Goal: Task Accomplishment & Management: Manage account settings

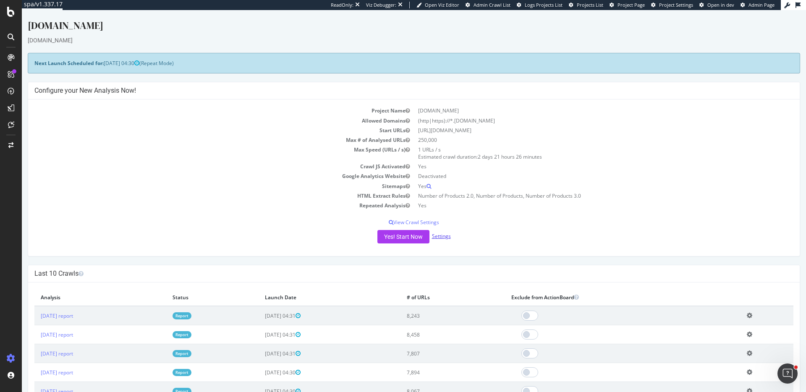
click at [442, 237] on link "Settings" at bounding box center [441, 236] width 19 height 7
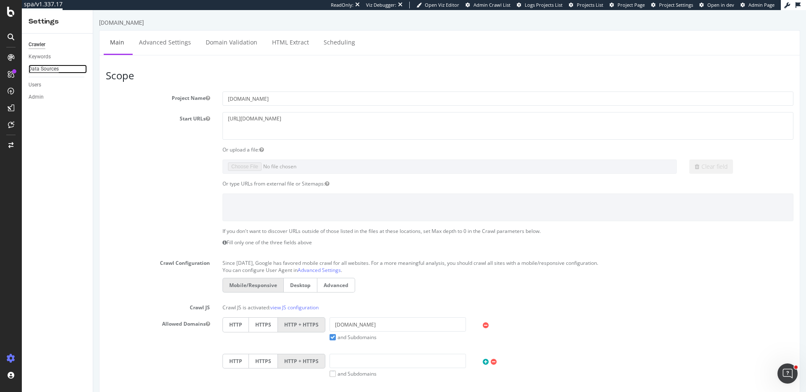
click at [48, 70] on div "Data Sources" at bounding box center [44, 69] width 30 height 9
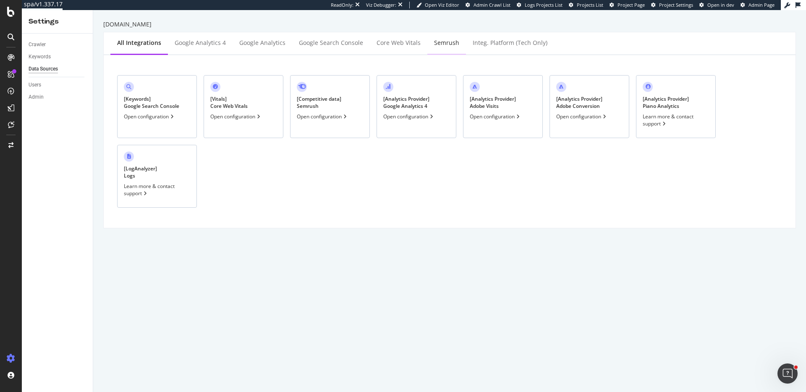
click at [442, 47] on div "Semrush" at bounding box center [446, 43] width 39 height 23
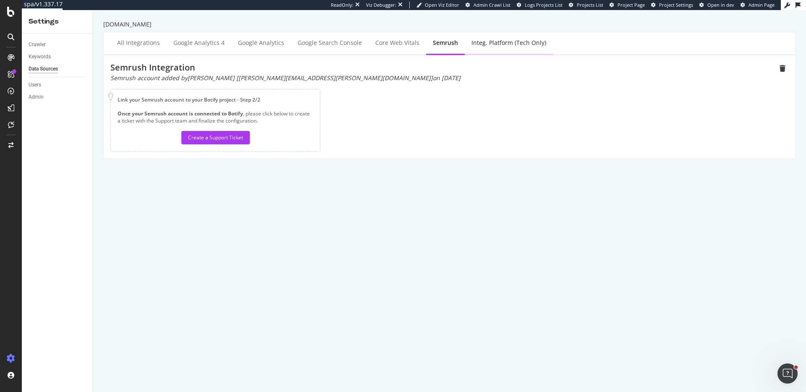
click at [493, 46] on div "Integ. Platform (tech only)" at bounding box center [508, 43] width 75 height 8
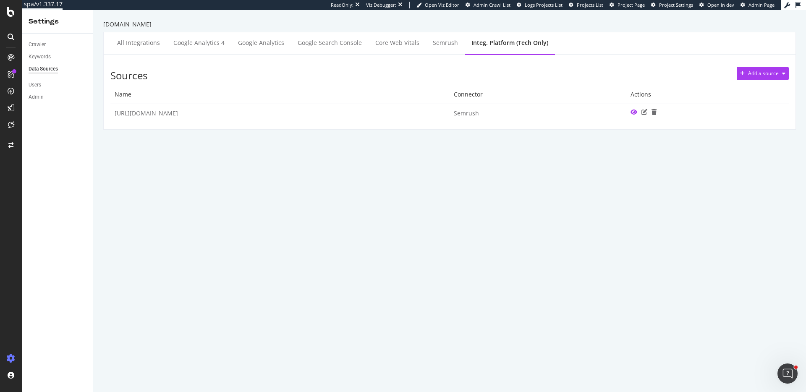
click at [637, 112] on icon at bounding box center [633, 112] width 7 height 6
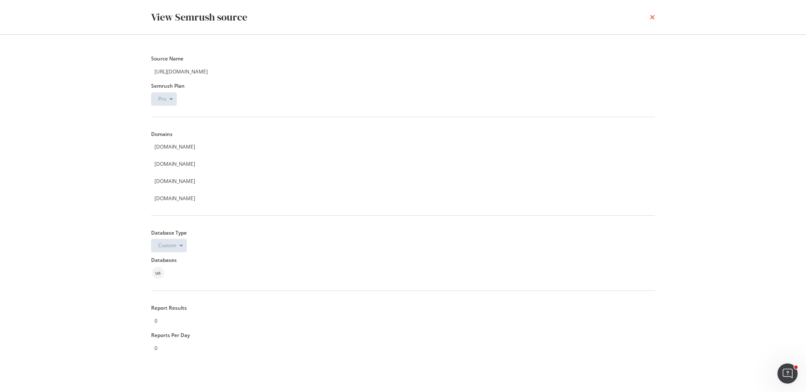
click at [650, 20] on icon "times" at bounding box center [652, 17] width 5 height 7
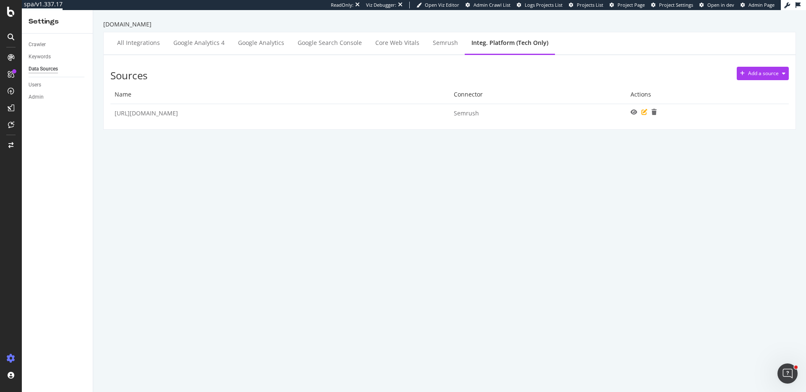
click at [647, 113] on icon at bounding box center [644, 112] width 6 height 6
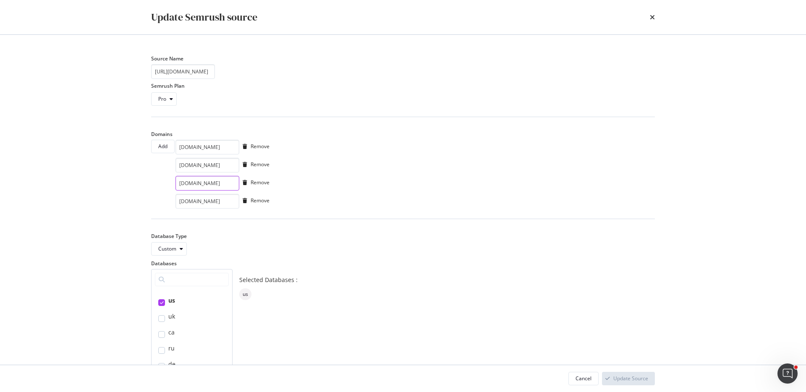
click at [220, 185] on input "wolverine.com" at bounding box center [207, 183] width 64 height 15
paste input "US/en/"
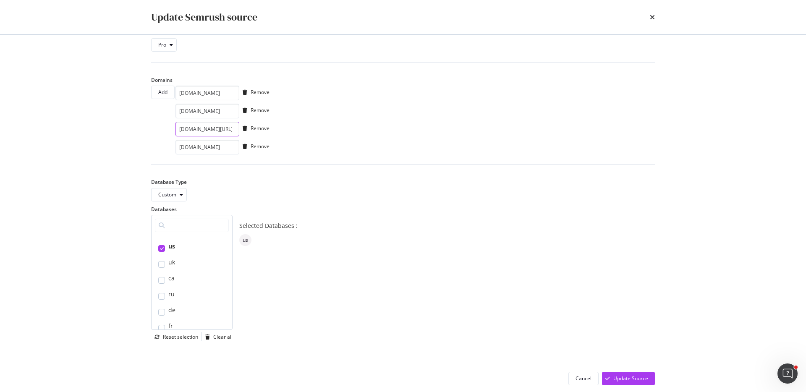
scroll to position [122, 0]
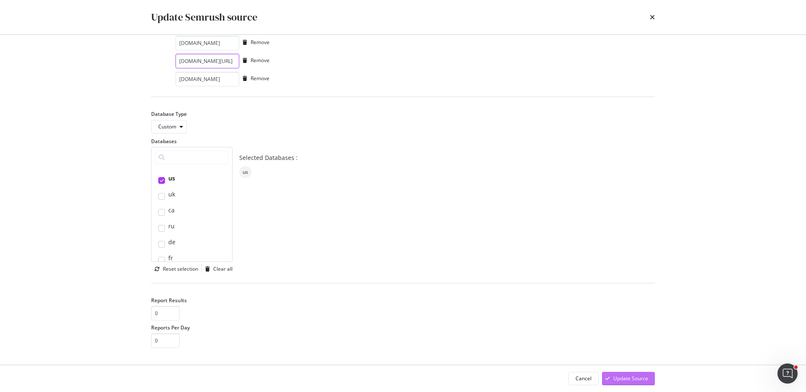
type input "wolverine.com/US/en/"
click at [640, 380] on div "Update Source" at bounding box center [630, 378] width 35 height 7
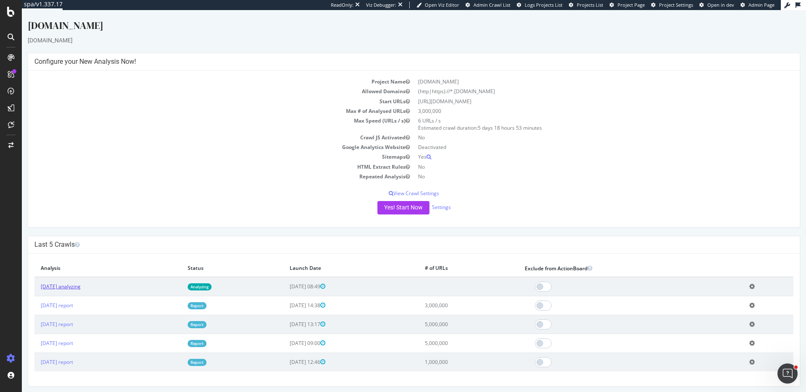
click at [81, 287] on link "2025 Aug. 20th analyzing" at bounding box center [61, 286] width 40 height 7
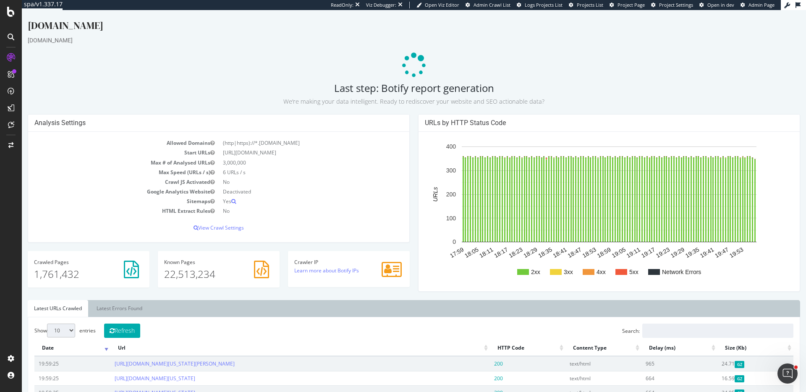
click at [501, 4] on span "Admin Crawl List" at bounding box center [491, 5] width 37 height 6
click at [798, 3] on icon at bounding box center [797, 5] width 5 height 6
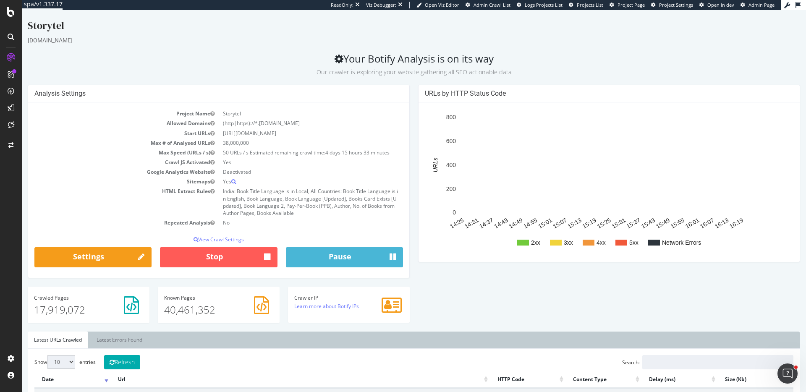
scroll to position [12, 0]
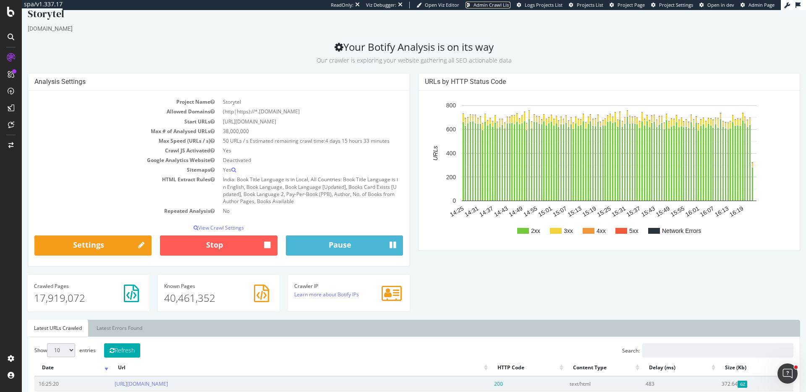
click at [498, 3] on span "Admin Crawl List" at bounding box center [491, 5] width 37 height 6
click at [214, 245] on button "Stop" at bounding box center [218, 245] width 117 height 20
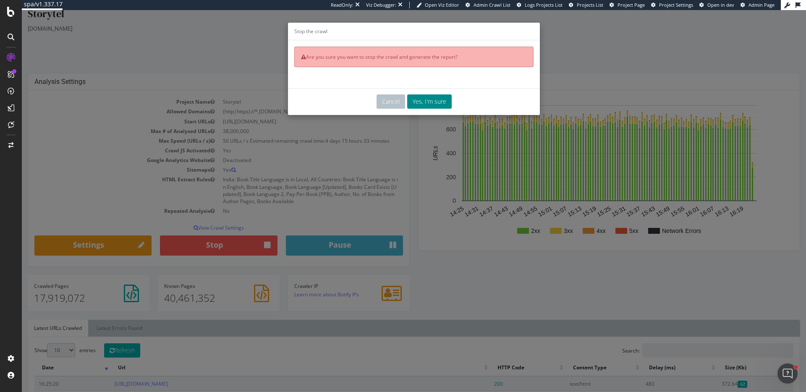
click at [439, 104] on button "Yes, I'm sure" at bounding box center [429, 101] width 44 height 14
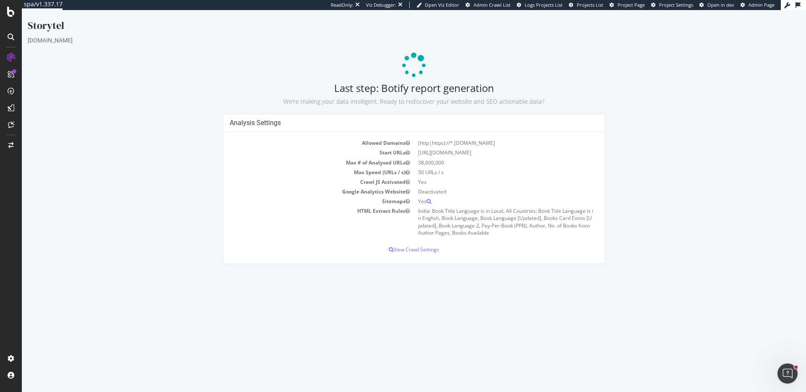
scroll to position [0, 0]
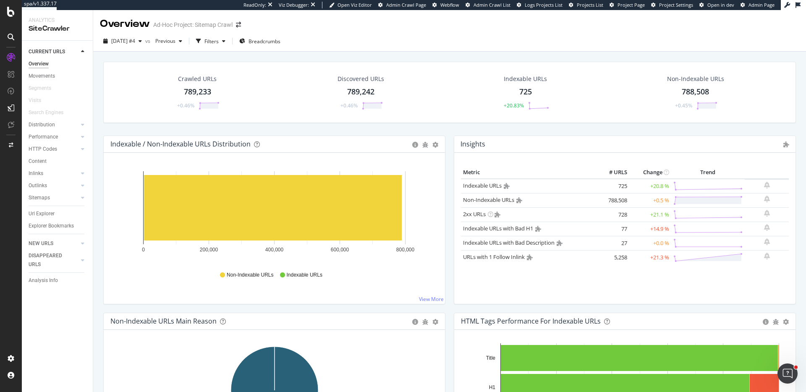
click at [684, 5] on span "Project Settings" at bounding box center [676, 5] width 34 height 6
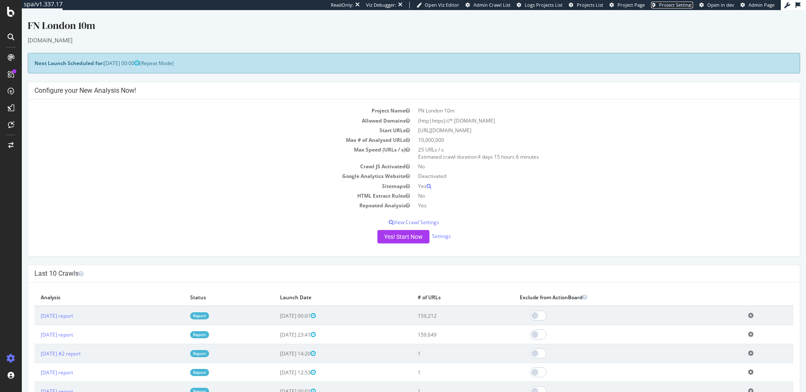
click at [664, 5] on span "Project Settings" at bounding box center [676, 5] width 34 height 6
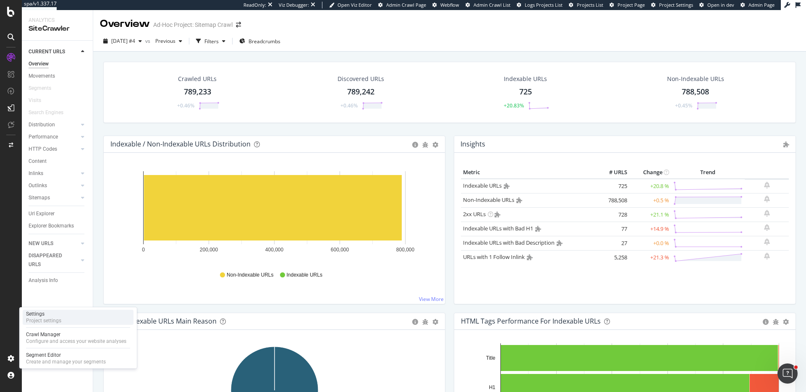
click at [68, 314] on div "Settings Project settings" at bounding box center [78, 317] width 111 height 15
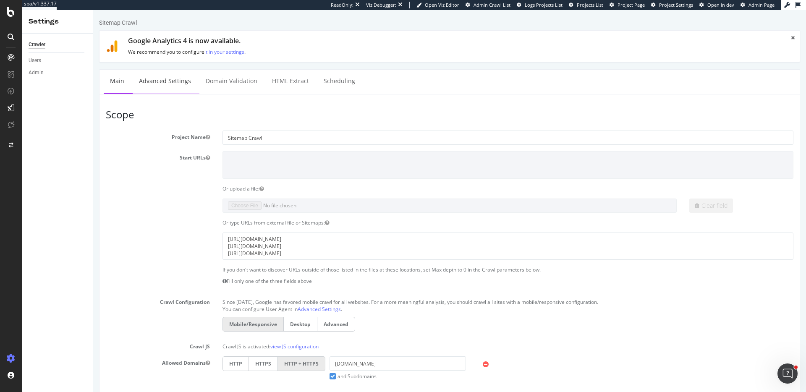
click at [158, 81] on link "Advanced Settings" at bounding box center [165, 81] width 65 height 23
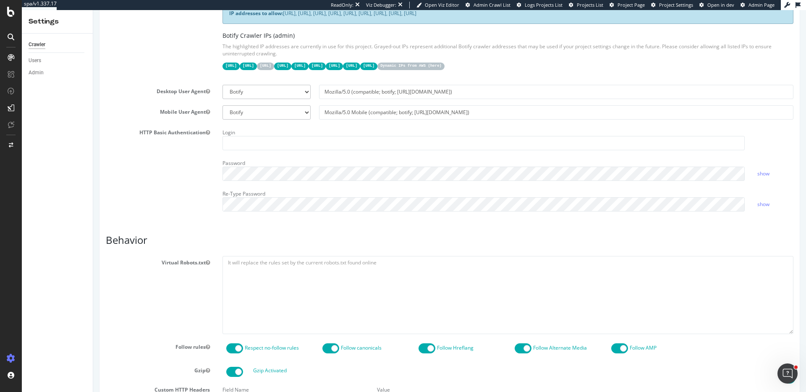
scroll to position [216, 0]
